Goal: Navigation & Orientation: Find specific page/section

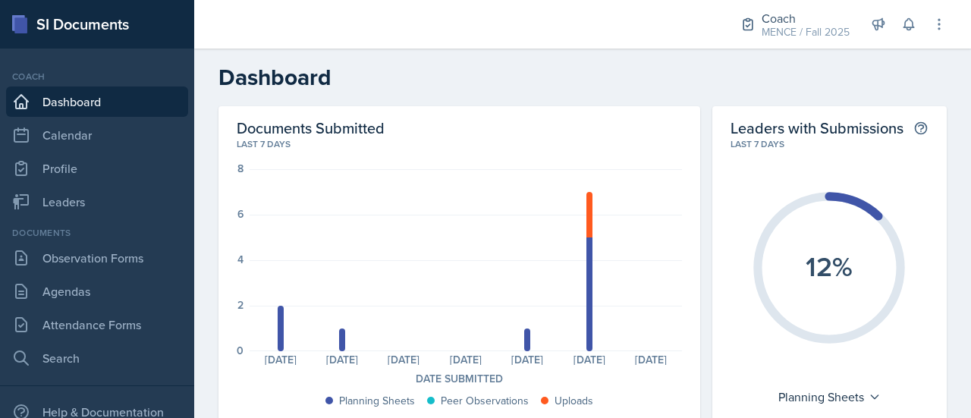
scroll to position [388, 0]
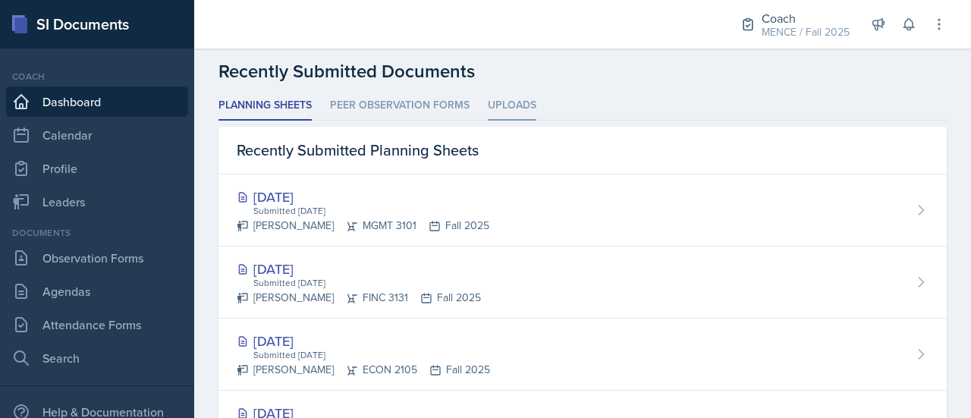
click at [529, 100] on li "Uploads" at bounding box center [512, 106] width 49 height 30
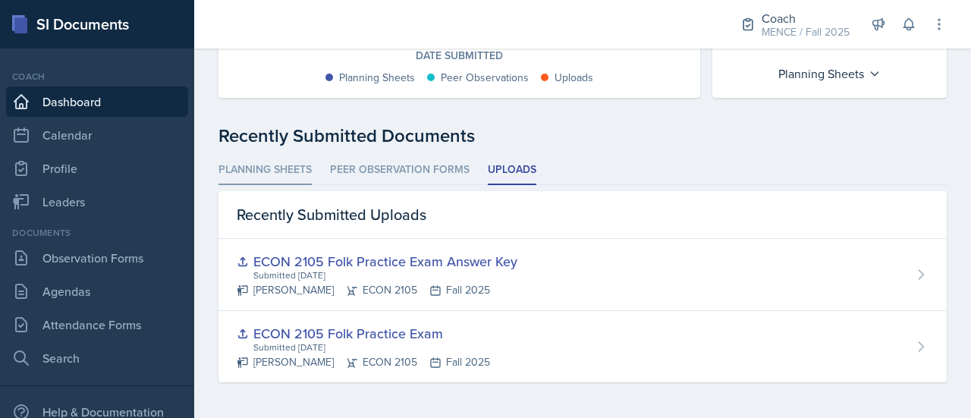
click at [267, 182] on li "Planning Sheets" at bounding box center [265, 171] width 93 height 30
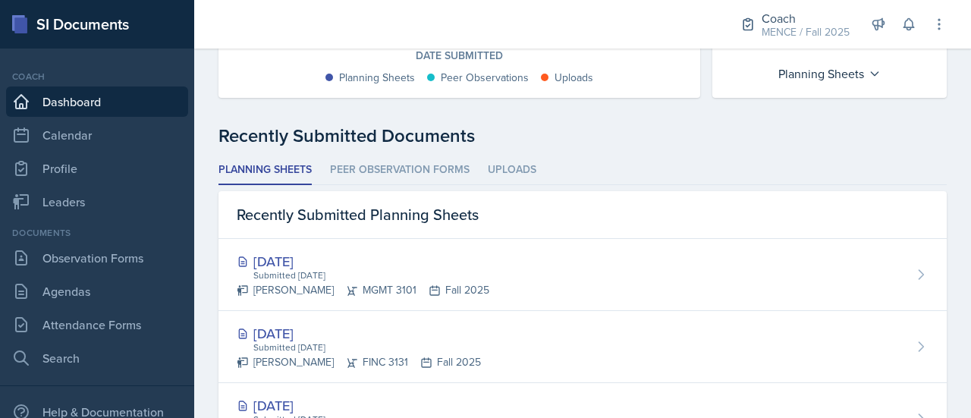
scroll to position [388, 0]
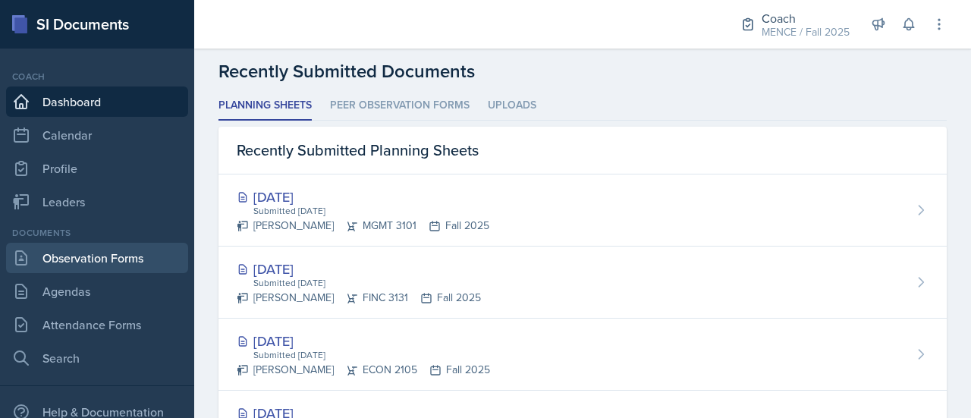
click at [118, 250] on link "Observation Forms" at bounding box center [97, 258] width 182 height 30
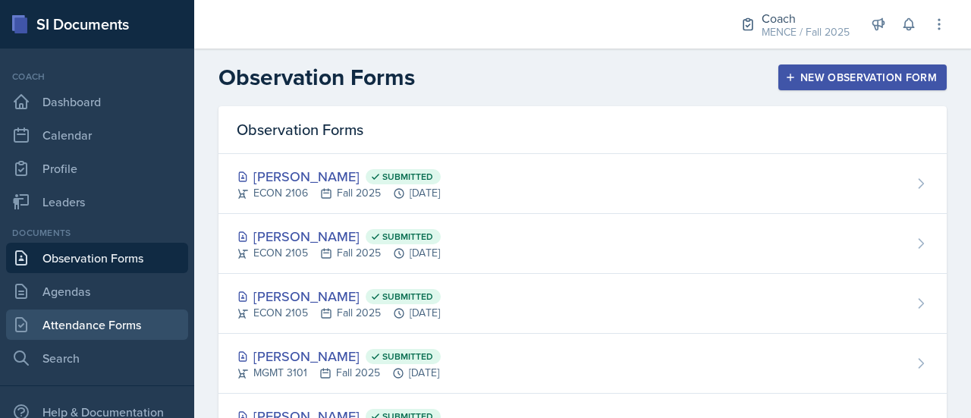
click at [106, 333] on link "Attendance Forms" at bounding box center [97, 325] width 182 height 30
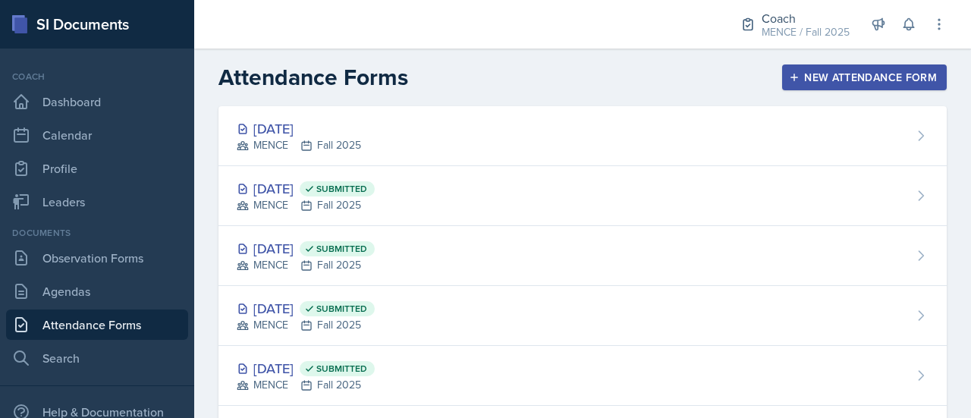
click at [103, 325] on link "Attendance Forms" at bounding box center [97, 325] width 182 height 30
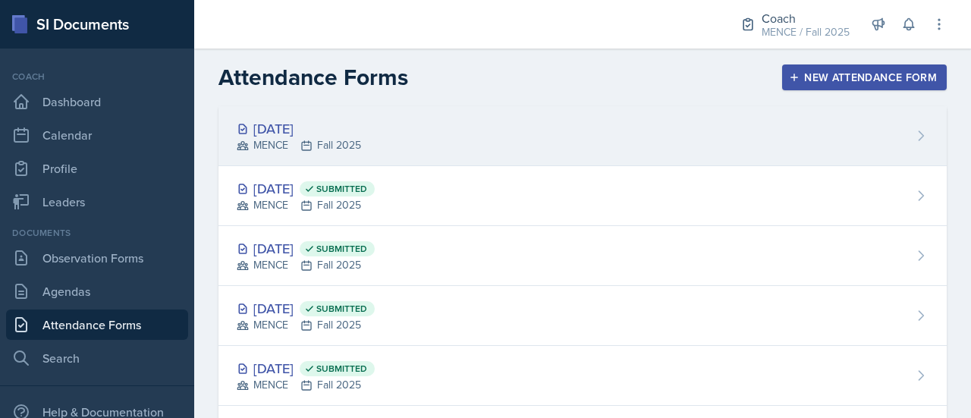
click at [323, 142] on div "MENCE Fall 2025" at bounding box center [299, 145] width 124 height 16
